Goal: Register for event/course

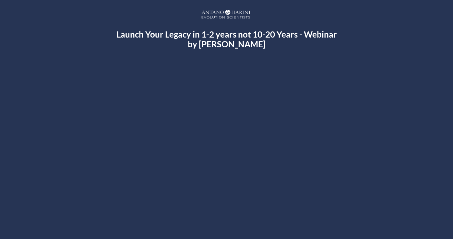
click at [229, 85] on div at bounding box center [226, 176] width 375 height 211
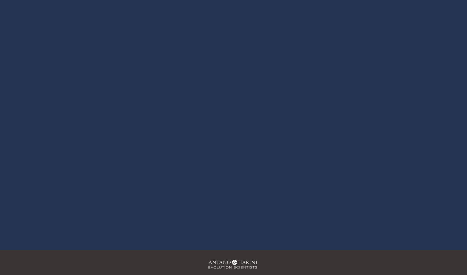
click at [65, 239] on div at bounding box center [233, 94] width 467 height 311
